Goal: Transaction & Acquisition: Purchase product/service

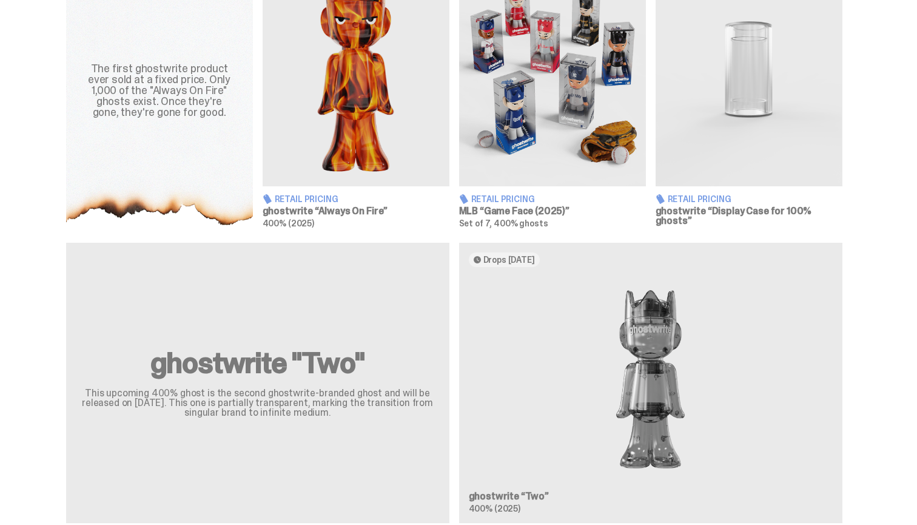
scroll to position [501, 0]
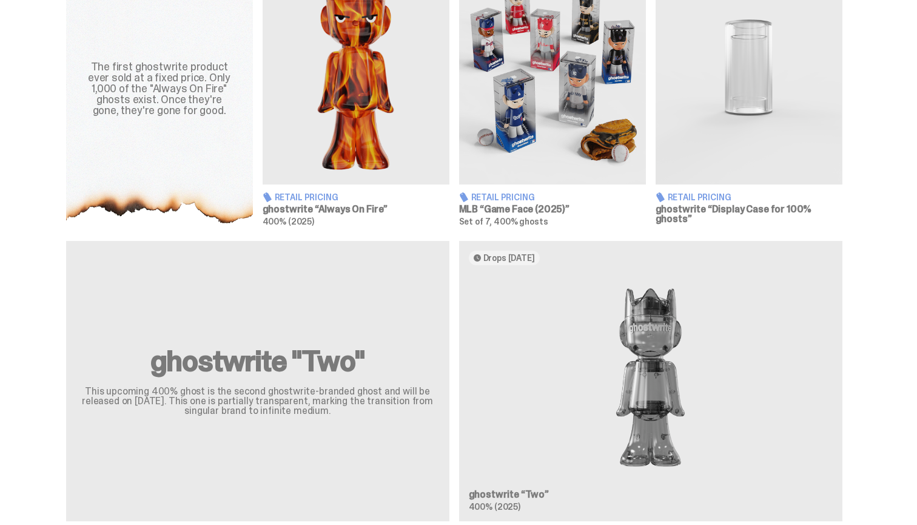
click at [533, 138] on img at bounding box center [552, 68] width 187 height 234
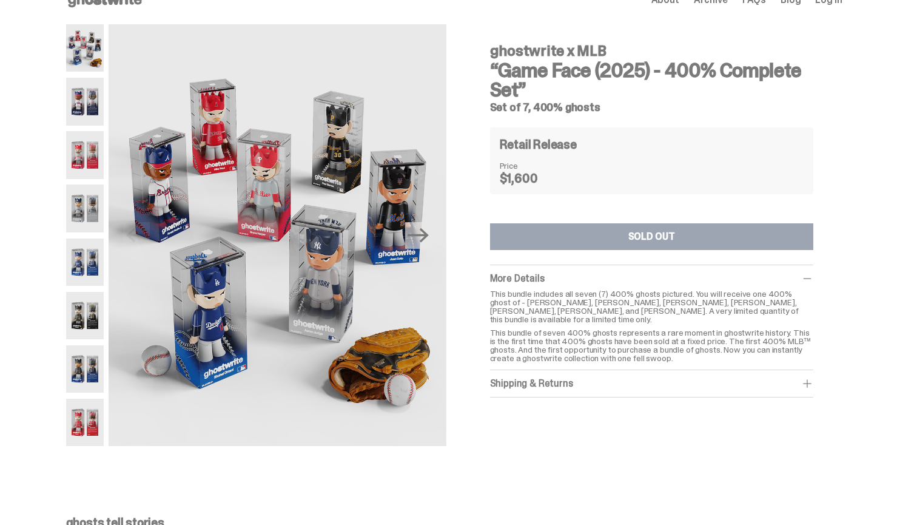
scroll to position [25, 0]
click at [73, 161] on img at bounding box center [85, 153] width 38 height 47
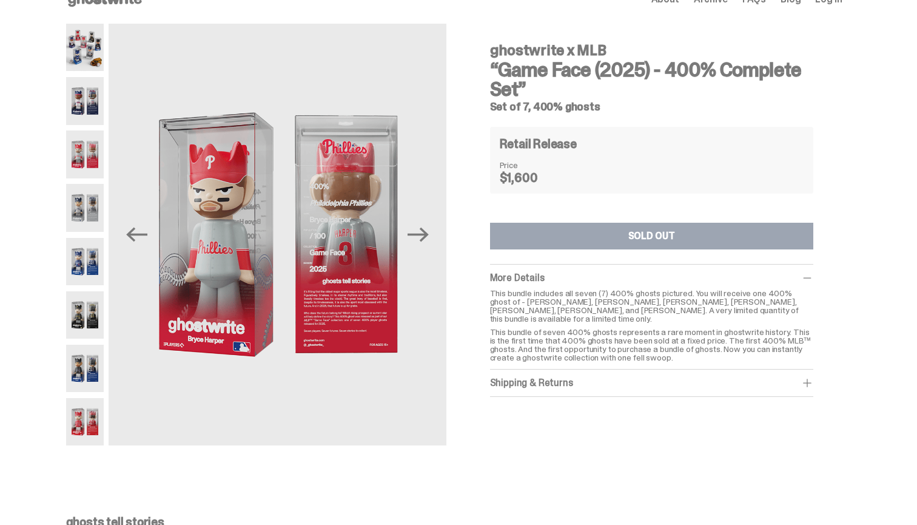
click at [70, 123] on div "ghostwrite x MLB “Game Face (2025) - 400% Complete Set” Set of 7, 400% ghosts P…" at bounding box center [454, 241] width 908 height 434
click at [95, 100] on img at bounding box center [85, 100] width 38 height 47
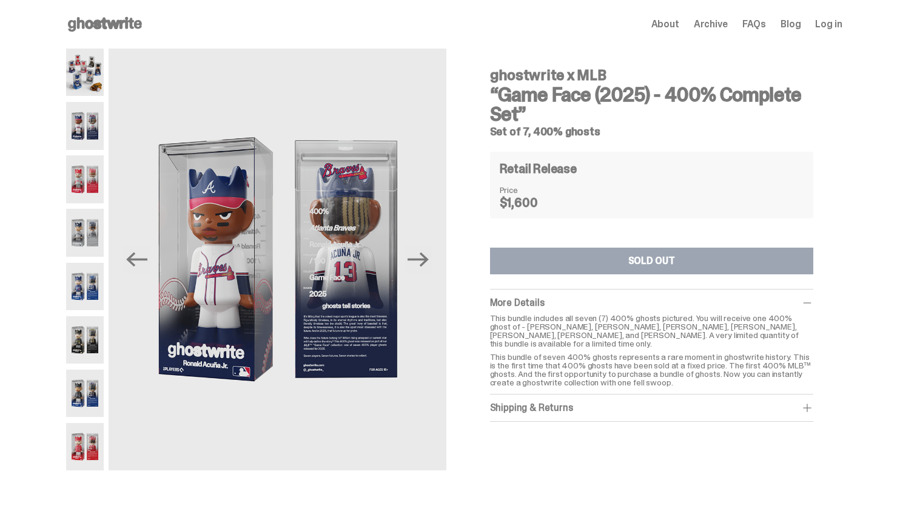
click at [95, 57] on img at bounding box center [85, 72] width 38 height 47
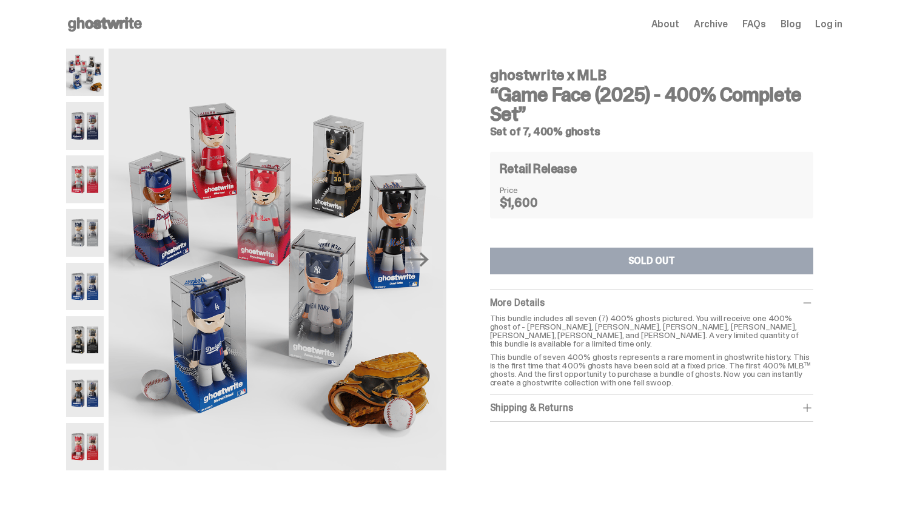
click at [87, 215] on img at bounding box center [85, 232] width 38 height 47
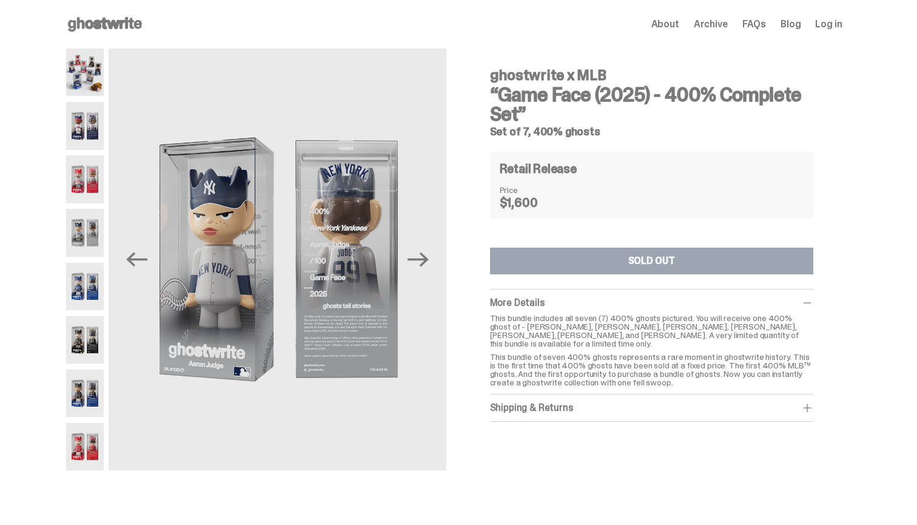
click at [84, 303] on img at bounding box center [85, 286] width 38 height 47
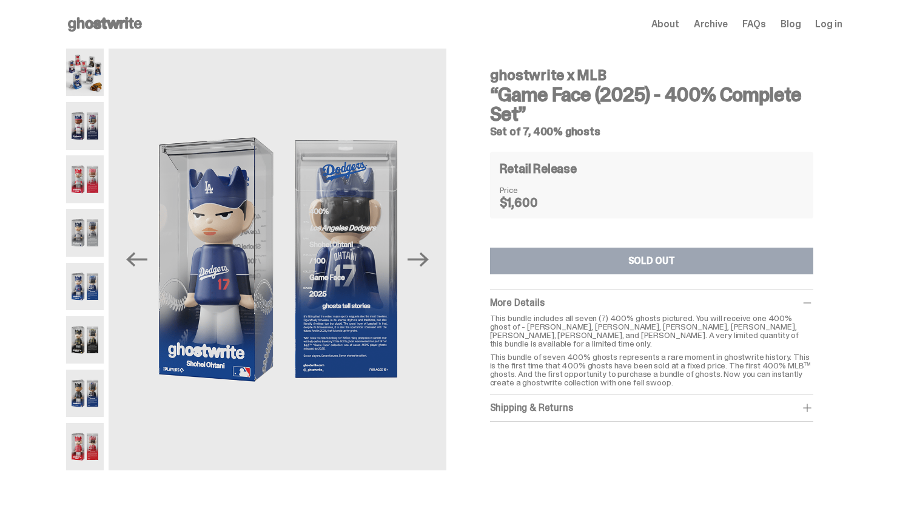
click at [87, 347] on img at bounding box center [85, 339] width 38 height 47
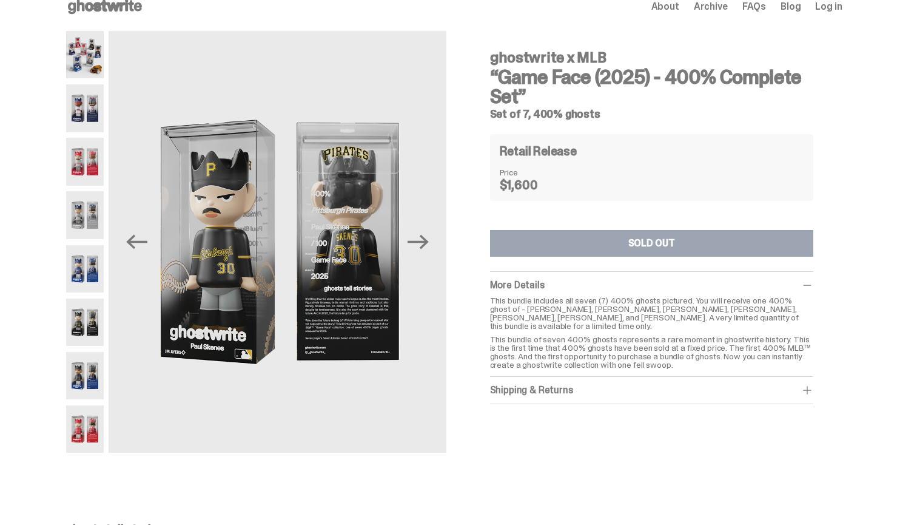
scroll to position [30, 0]
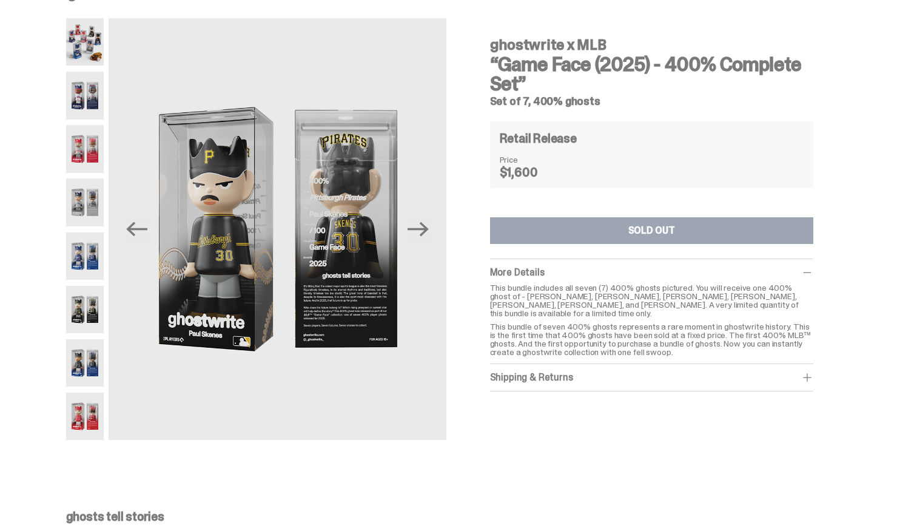
click at [87, 347] on img at bounding box center [85, 362] width 38 height 47
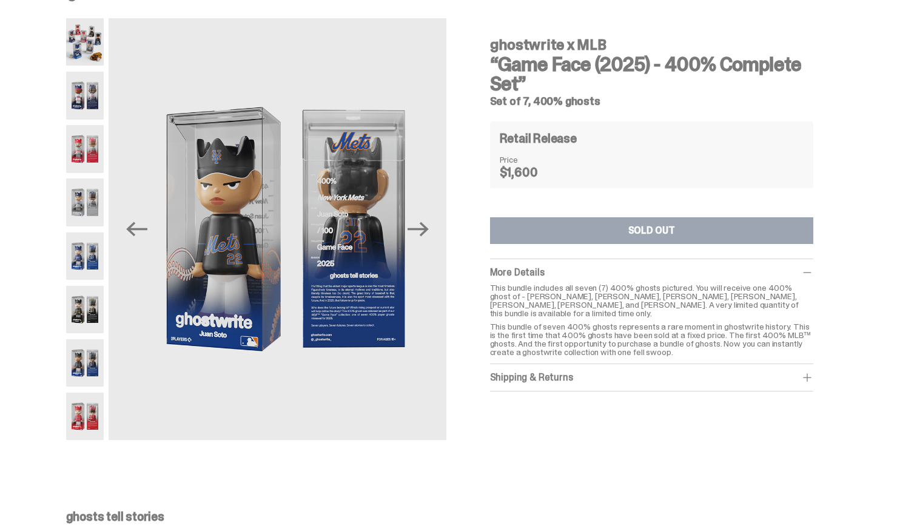
click at [87, 400] on img at bounding box center [85, 416] width 38 height 47
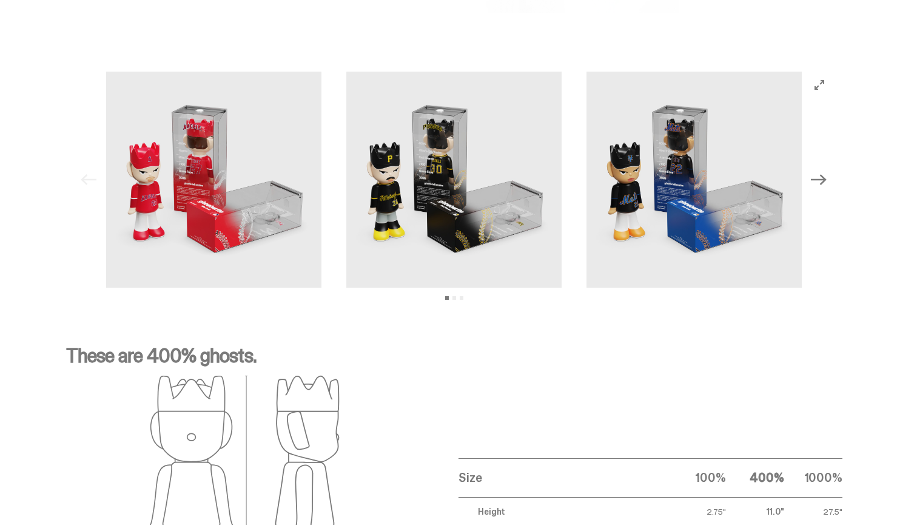
scroll to position [1661, 0]
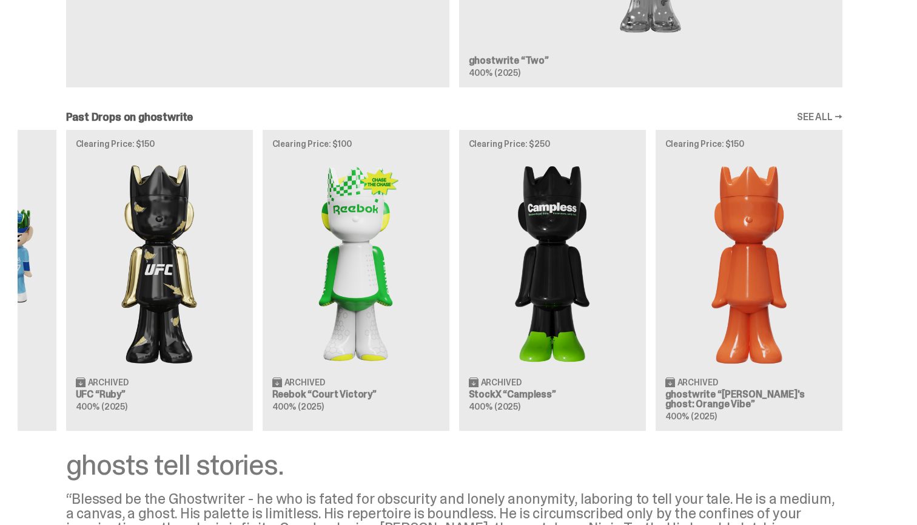
scroll to position [0, 393]
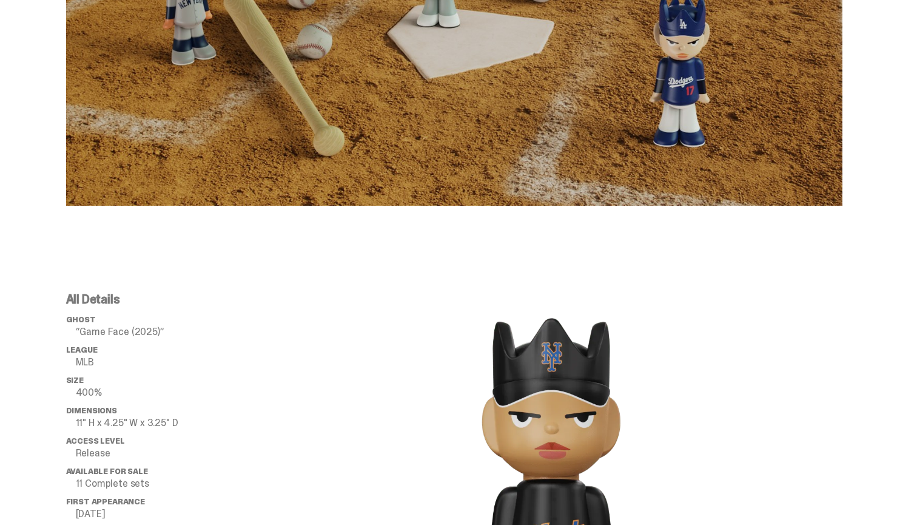
scroll to position [1661, 0]
